Goal: Task Accomplishment & Management: Use online tool/utility

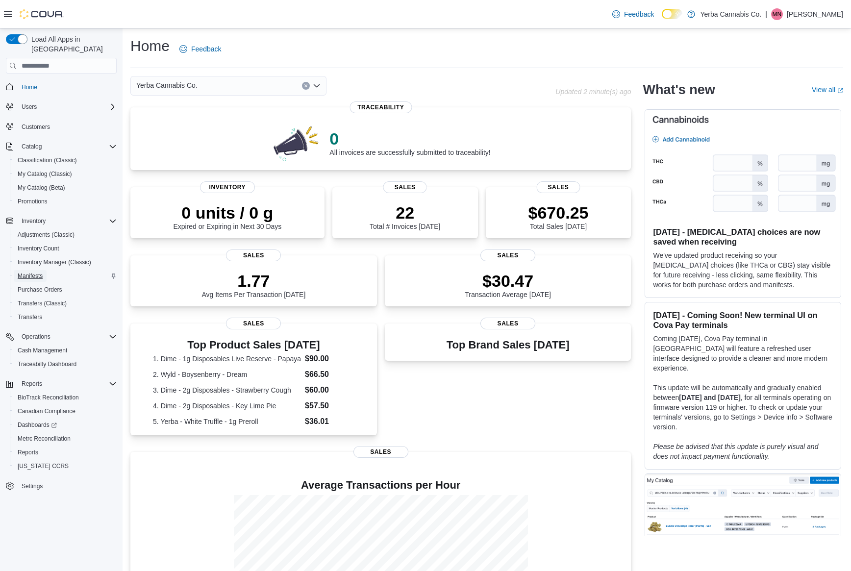
click at [40, 272] on span "Manifests" at bounding box center [30, 276] width 25 height 8
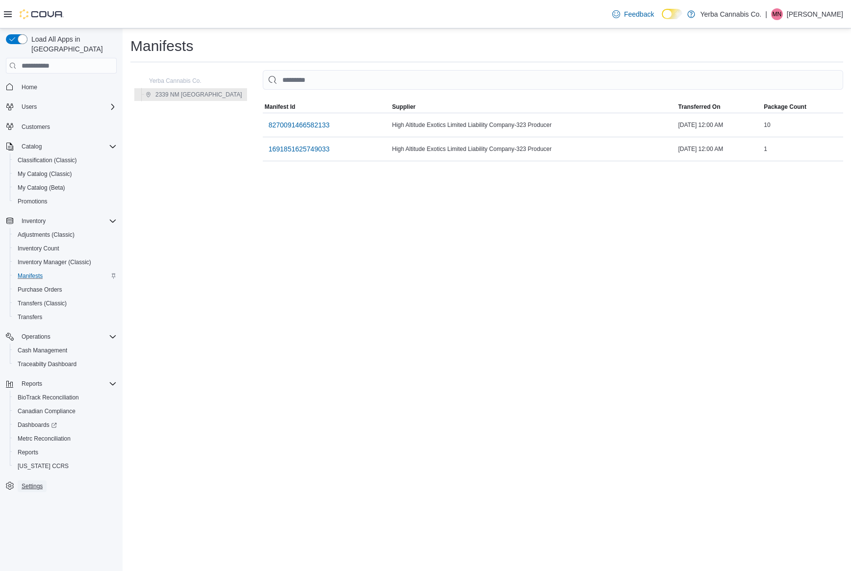
click at [28, 482] on span "Settings" at bounding box center [32, 486] width 21 height 12
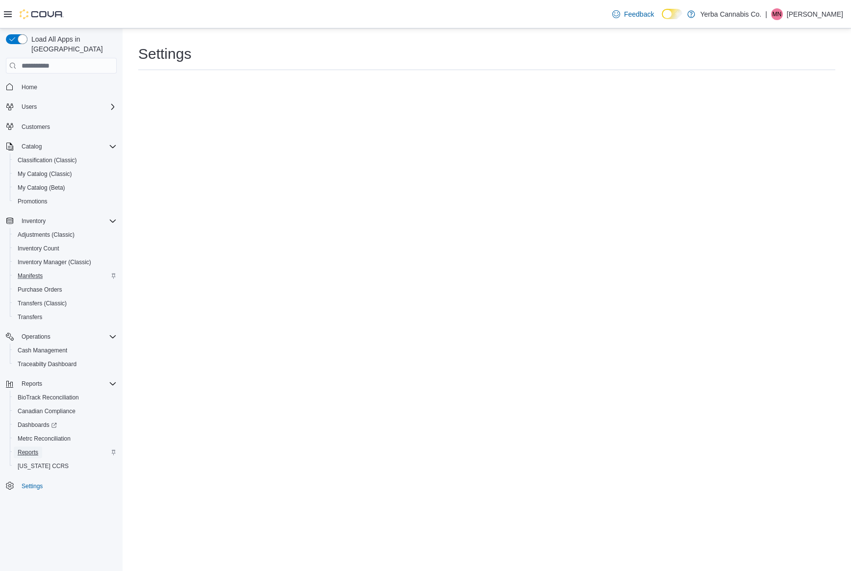
click at [25, 448] on span "Reports" at bounding box center [28, 452] width 21 height 8
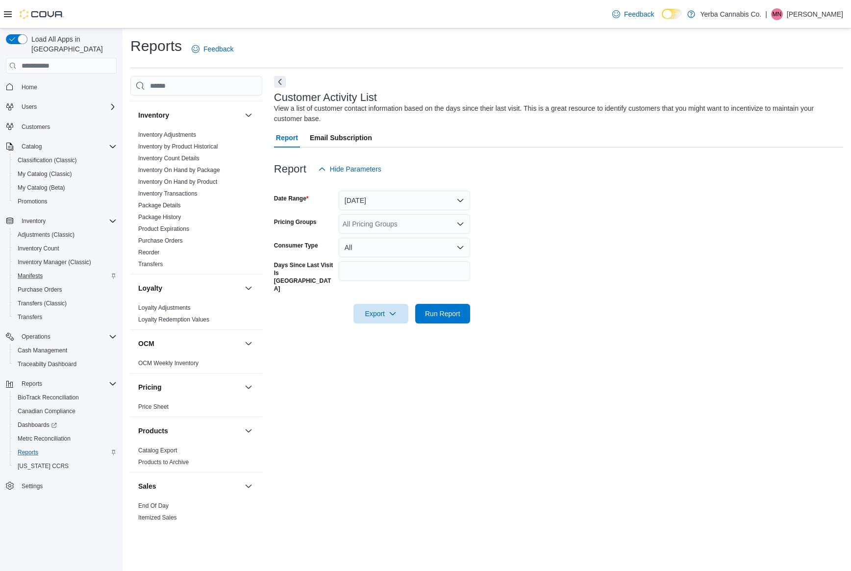
scroll to position [604, 0]
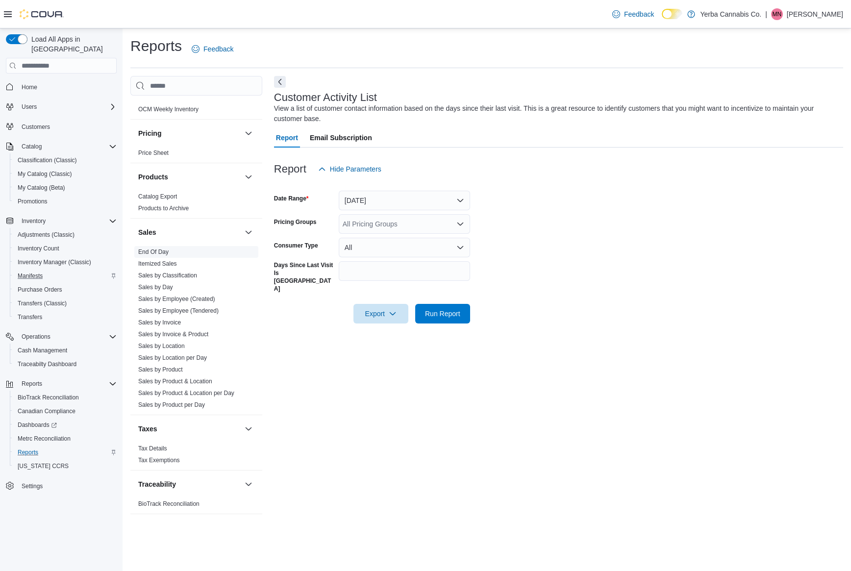
click at [152, 252] on link "End Of Day" at bounding box center [153, 251] width 30 height 7
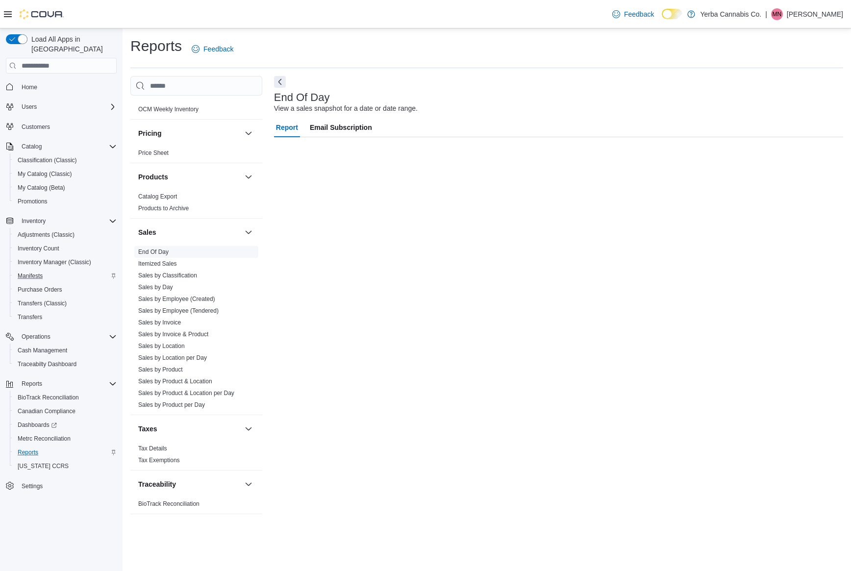
scroll to position [604, 0]
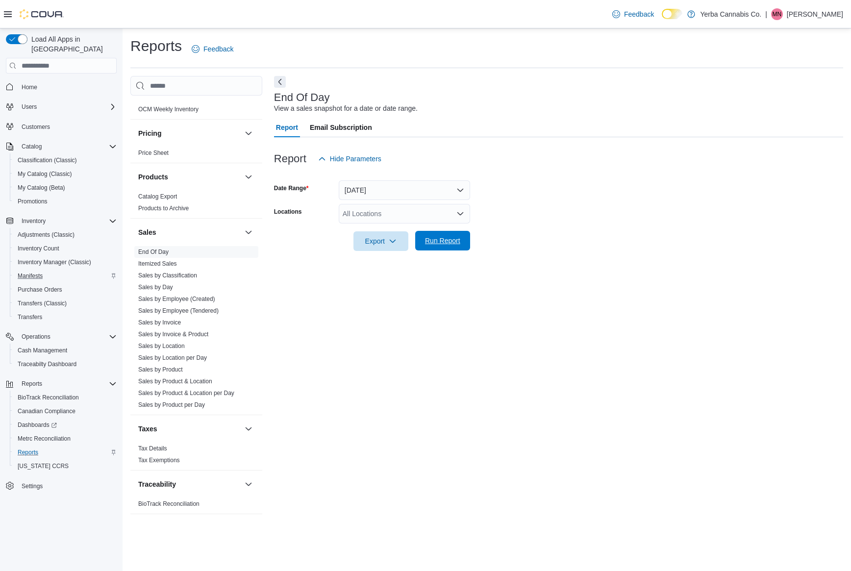
click at [443, 239] on span "Run Report" at bounding box center [442, 241] width 35 height 10
